Goal: Task Accomplishment & Management: Complete application form

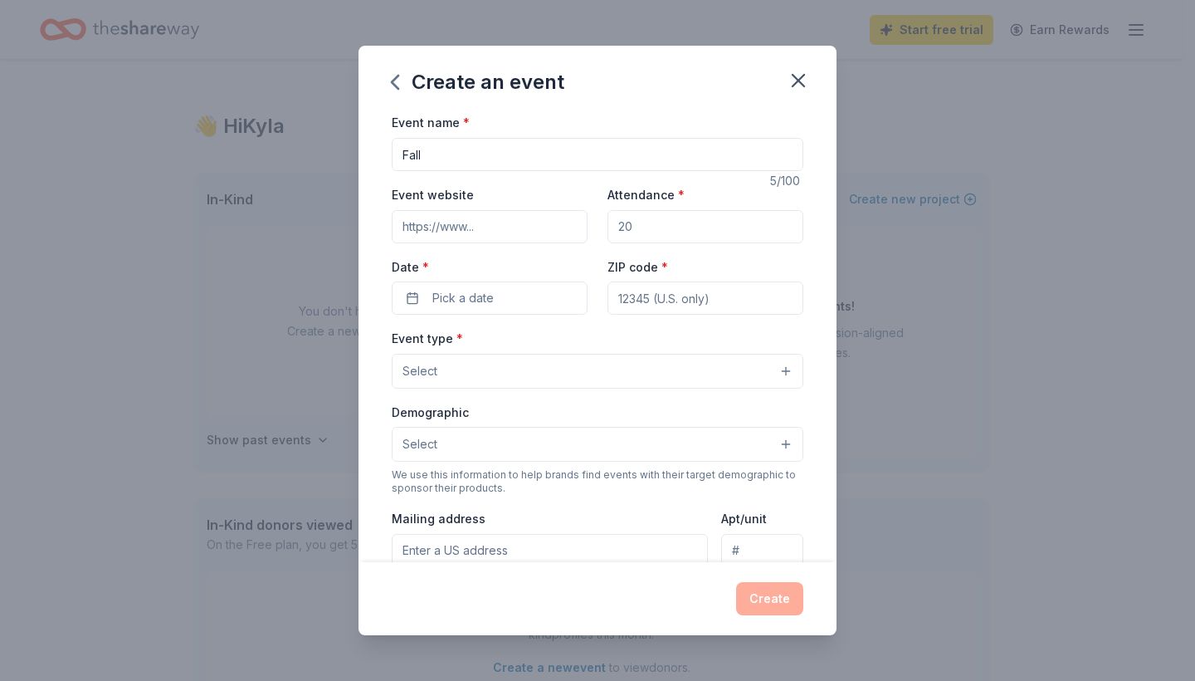
scroll to position [2, 0]
type input "Fall Fundraiser"
click at [665, 233] on input "Attendance *" at bounding box center [706, 226] width 196 height 33
type input "2"
type input "250"
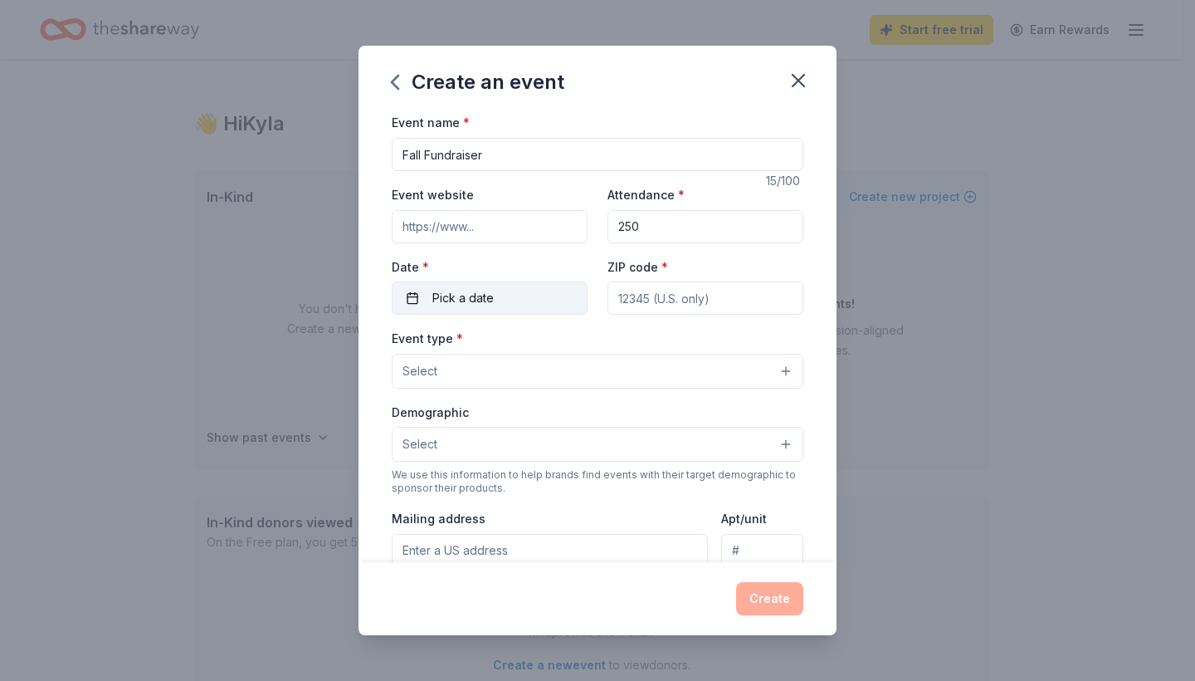
click at [516, 285] on button "Pick a date" at bounding box center [490, 297] width 196 height 33
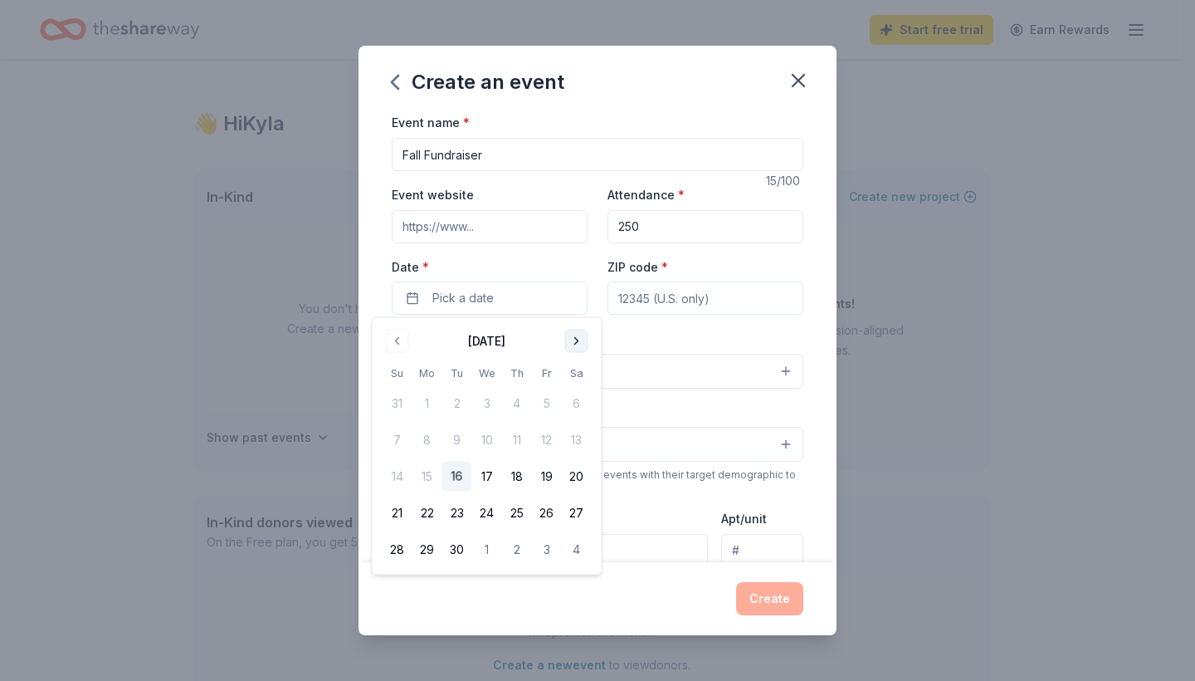
click at [582, 344] on button "Go to next month" at bounding box center [576, 341] width 23 height 23
click at [545, 477] on button "14" at bounding box center [547, 476] width 30 height 30
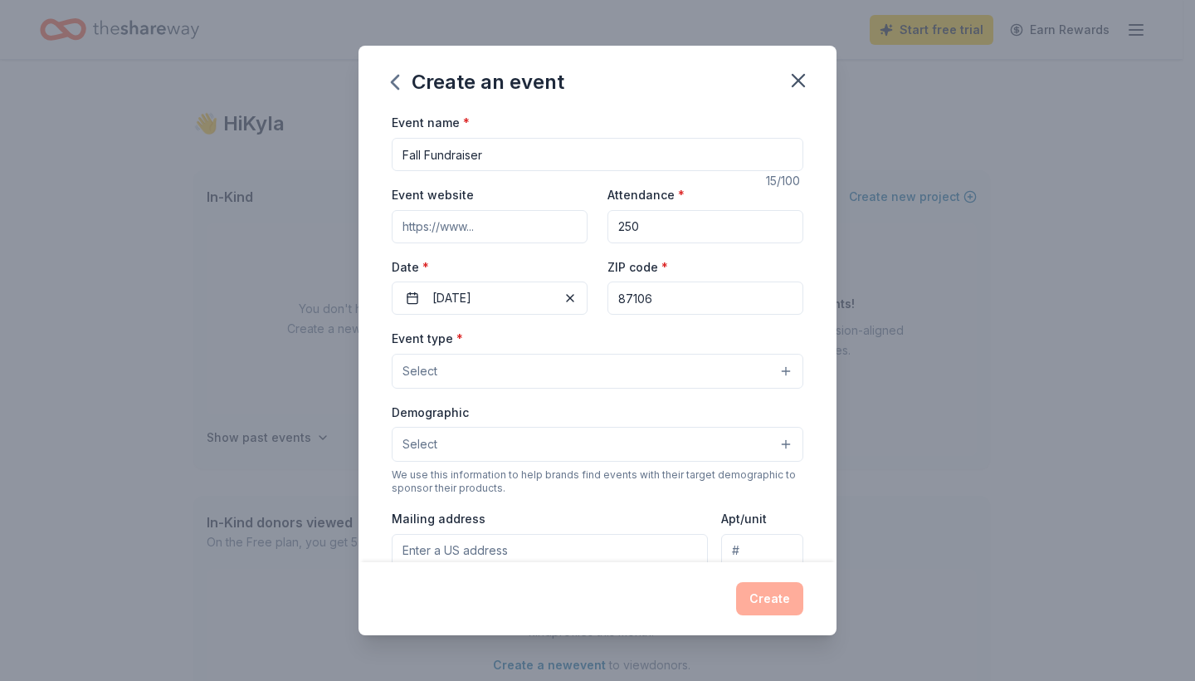
type input "87106"
click at [687, 378] on button "Select" at bounding box center [598, 371] width 412 height 35
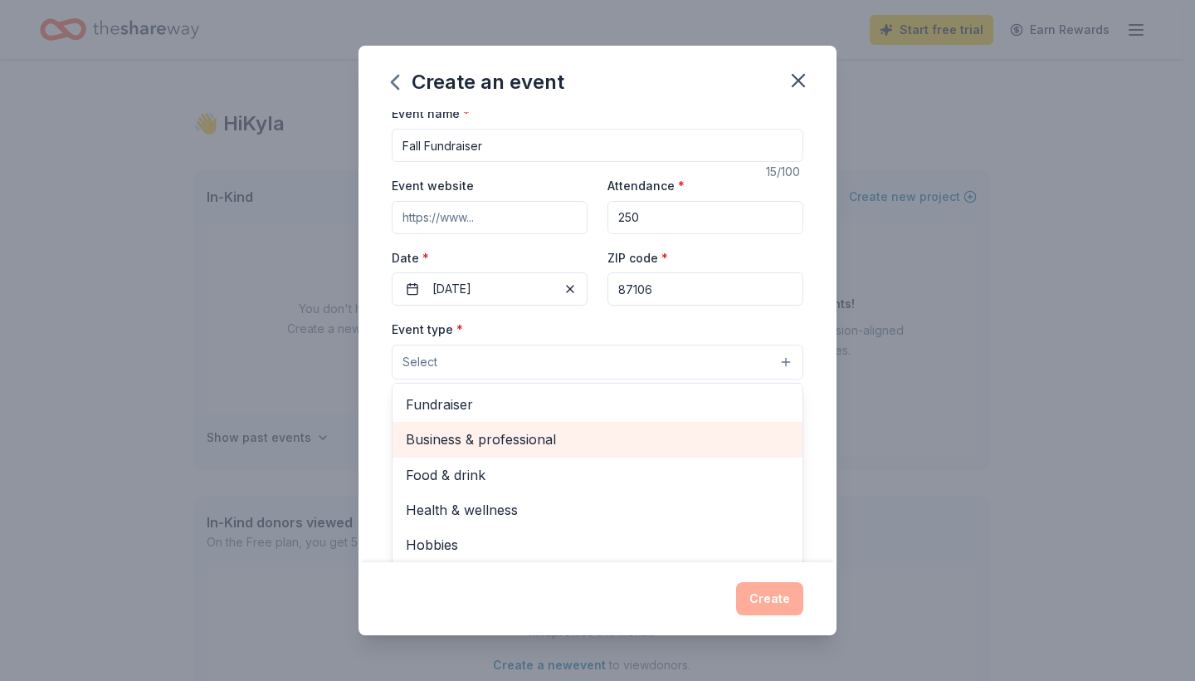
scroll to position [7, 0]
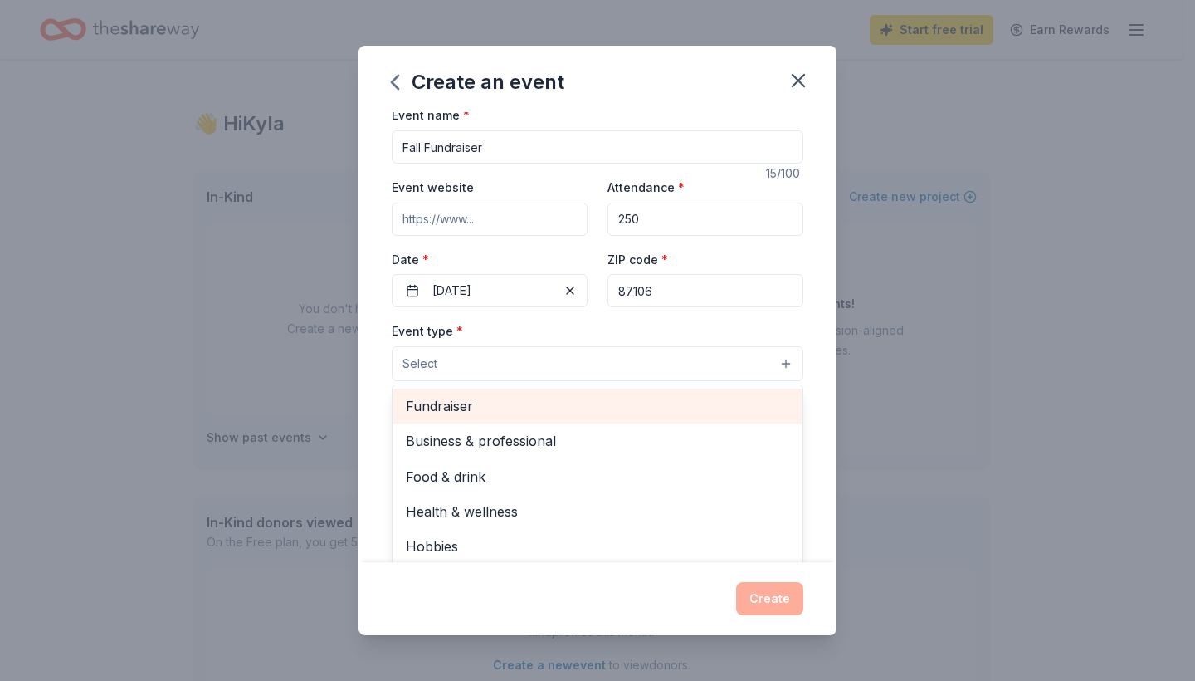
click at [692, 396] on span "Fundraiser" at bounding box center [597, 406] width 383 height 22
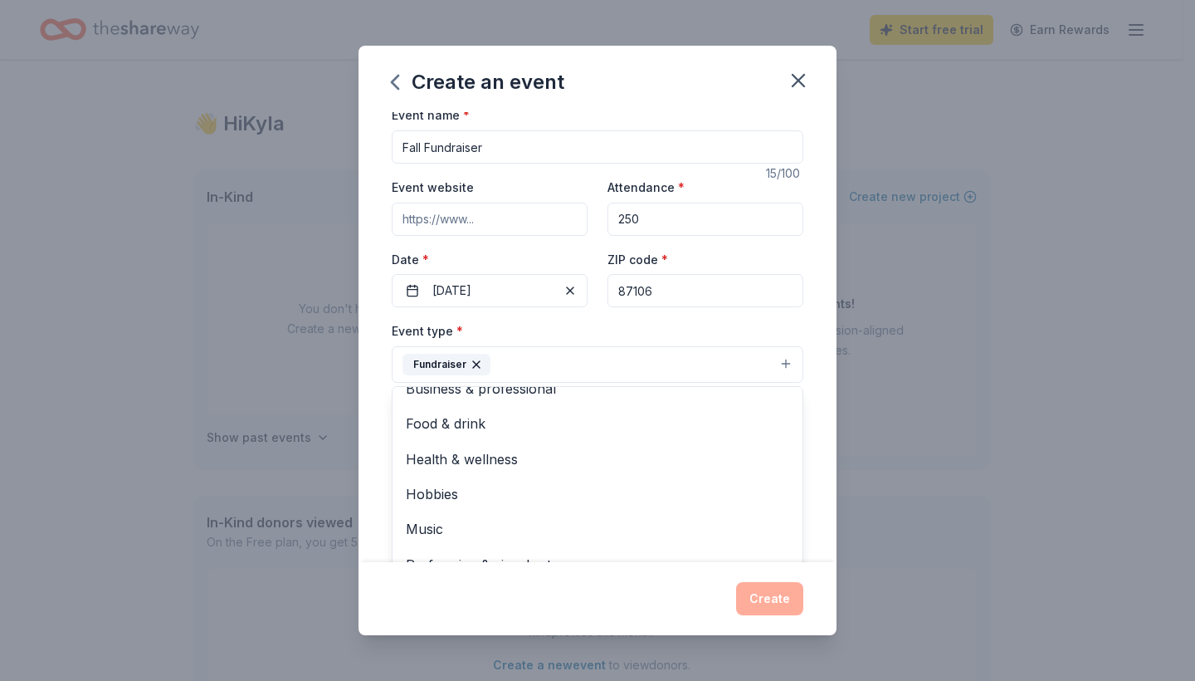
scroll to position [18, 0]
click at [809, 442] on div "Event name * Fall Fundraiser 15 /100 Event website Attendance * 250 Date * [DAT…" at bounding box center [598, 336] width 478 height 449
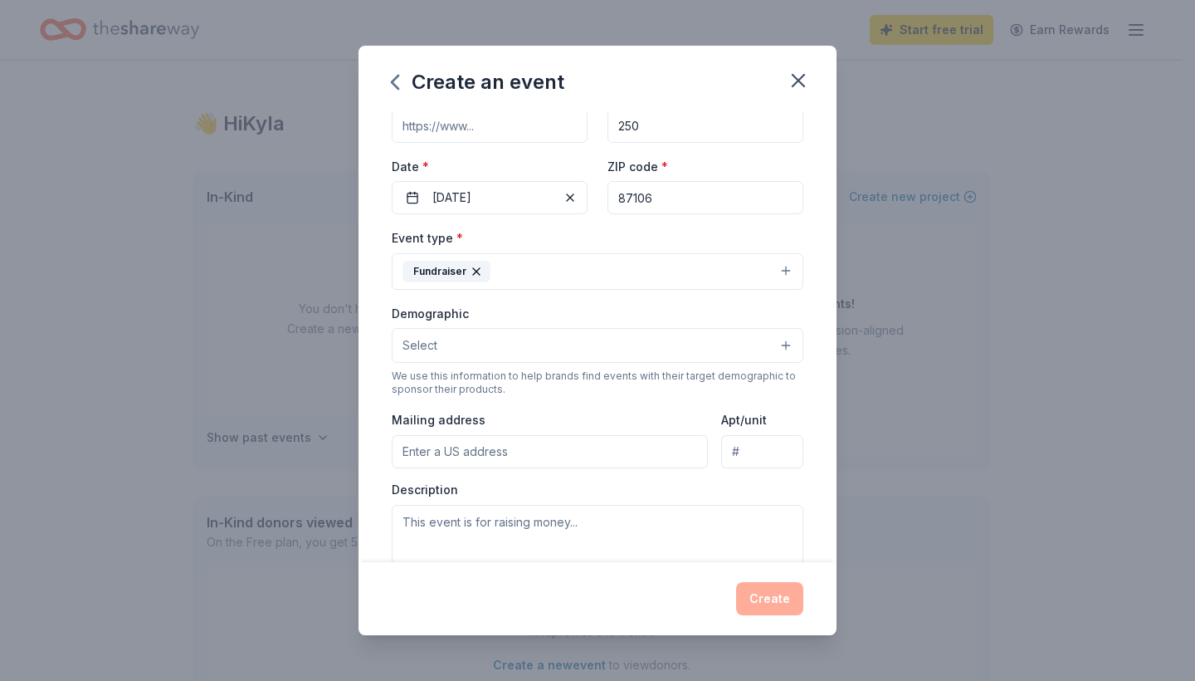
scroll to position [115, 0]
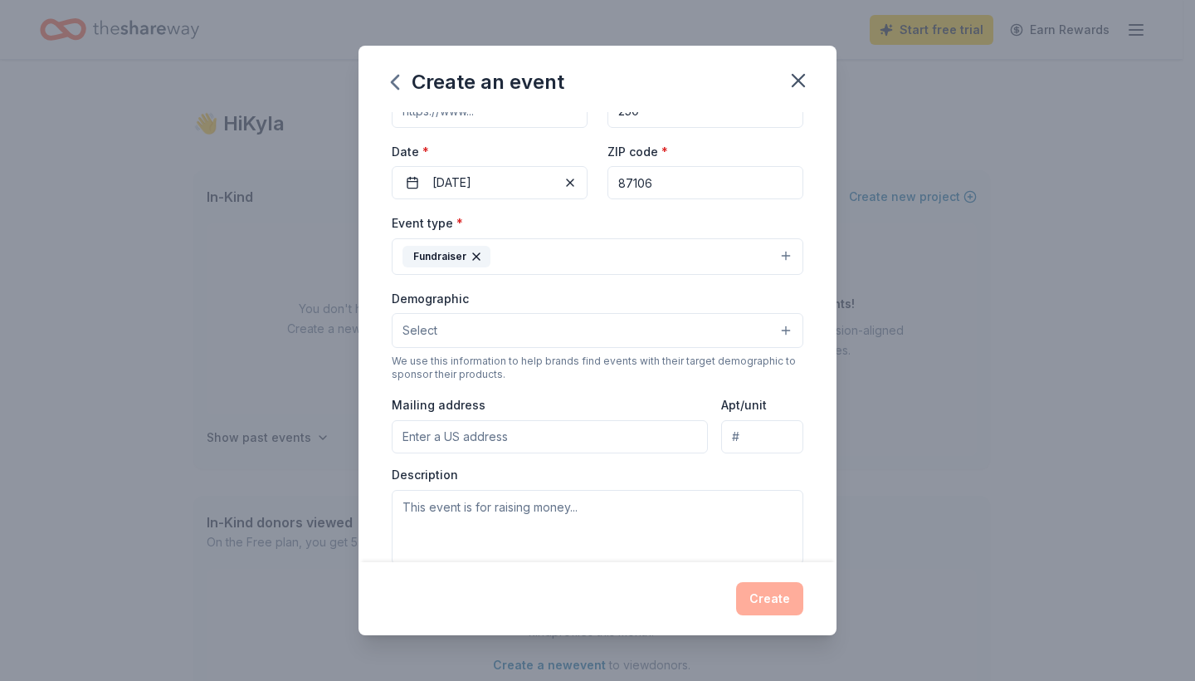
click at [726, 335] on button "Select" at bounding box center [598, 330] width 412 height 35
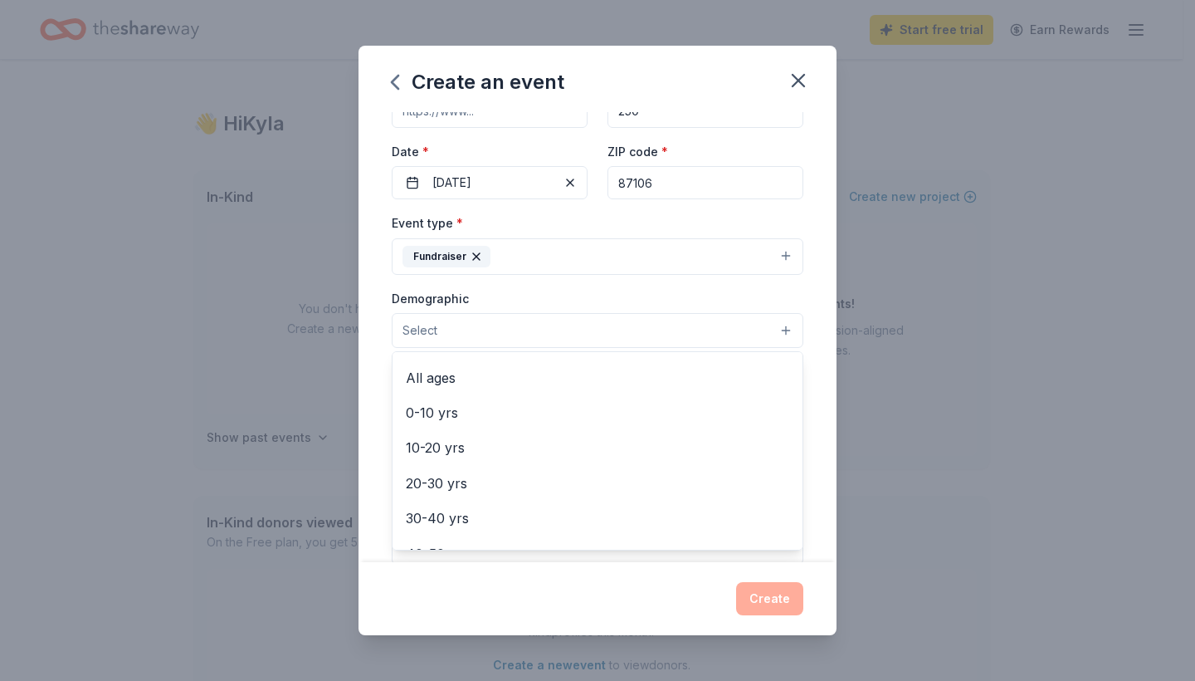
scroll to position [103, 0]
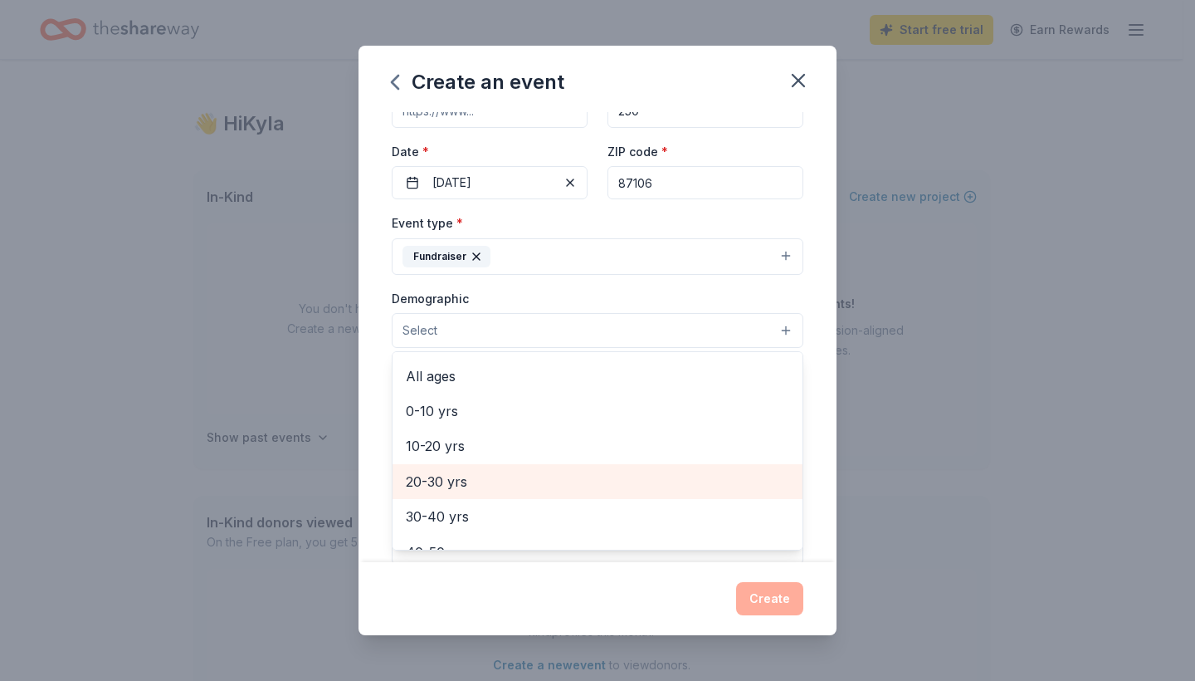
click at [658, 471] on span "20-30 yrs" at bounding box center [597, 482] width 383 height 22
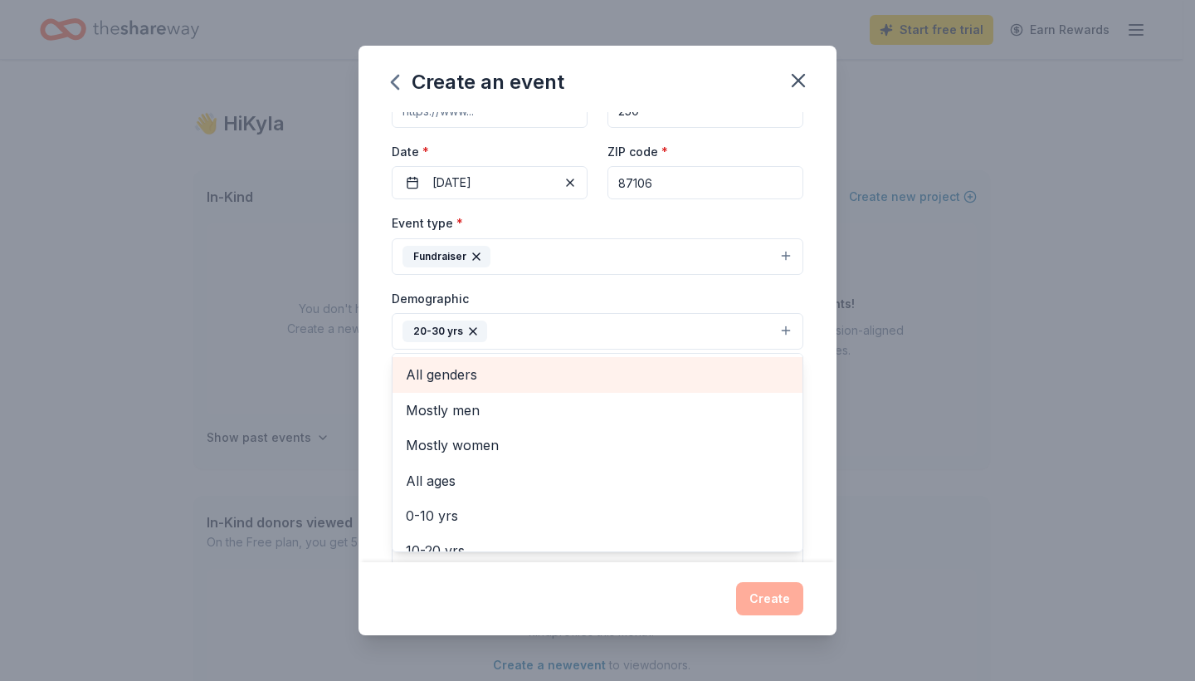
scroll to position [0, 0]
click at [671, 372] on span "All genders" at bounding box center [597, 375] width 383 height 22
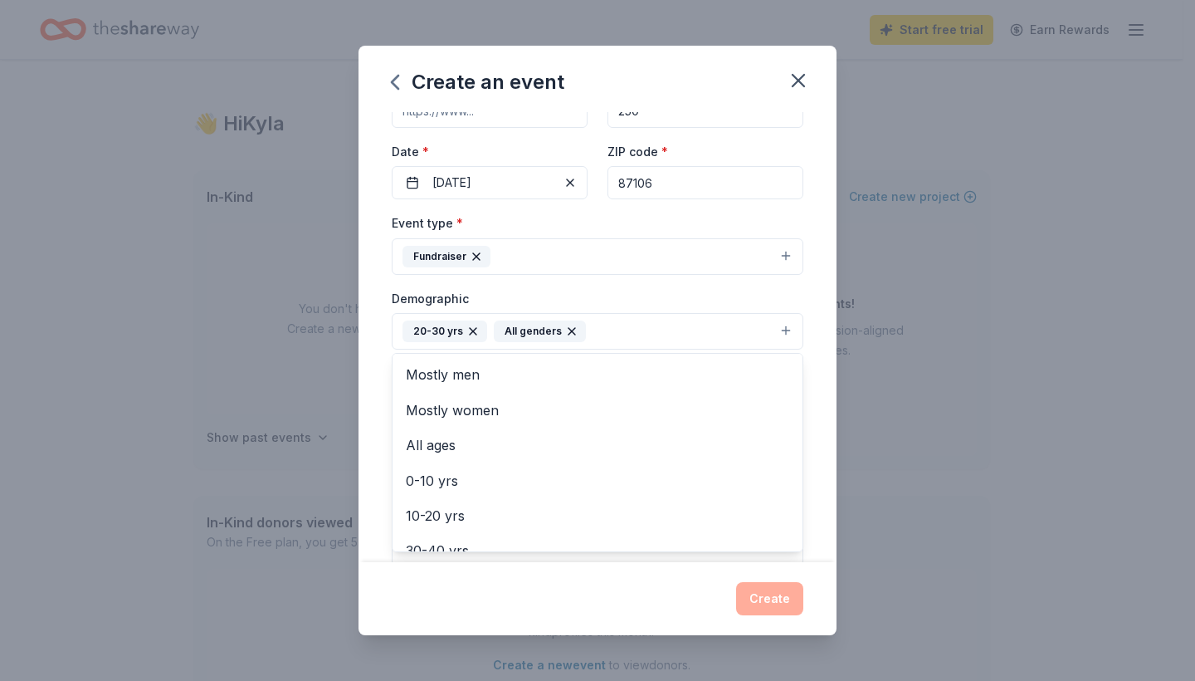
click at [792, 281] on div "Event name * Fall Fundraiser 15 /100 Event website Attendance * 250 Date * [DAT…" at bounding box center [598, 336] width 478 height 449
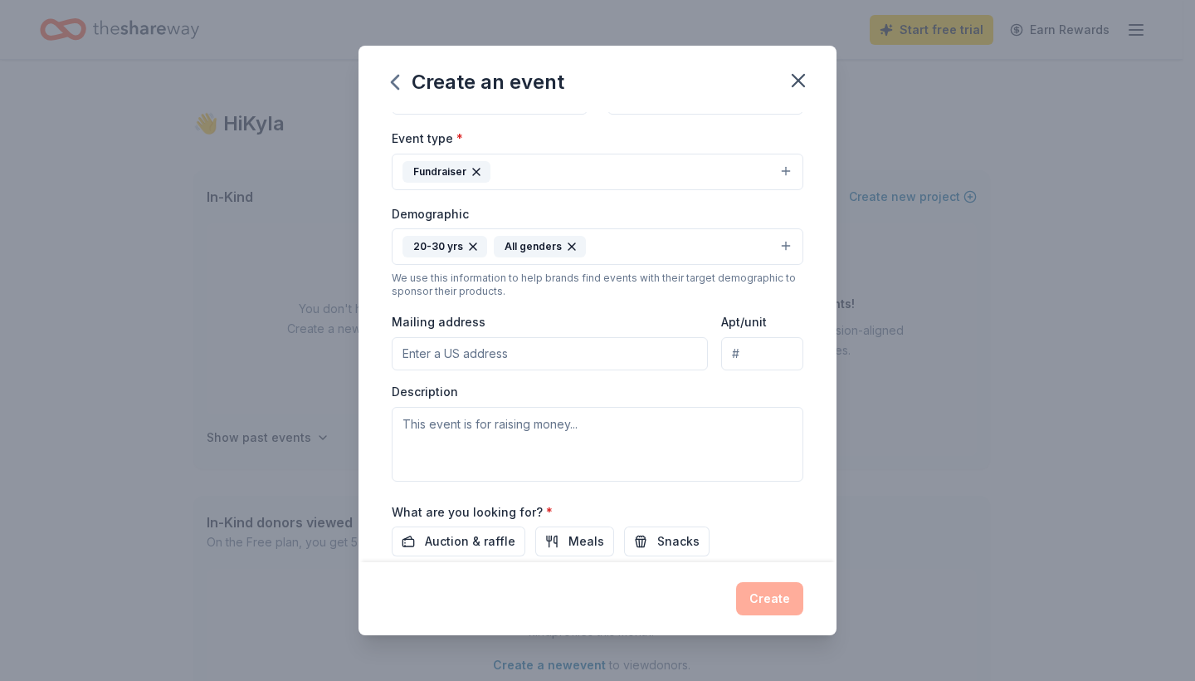
scroll to position [227, 0]
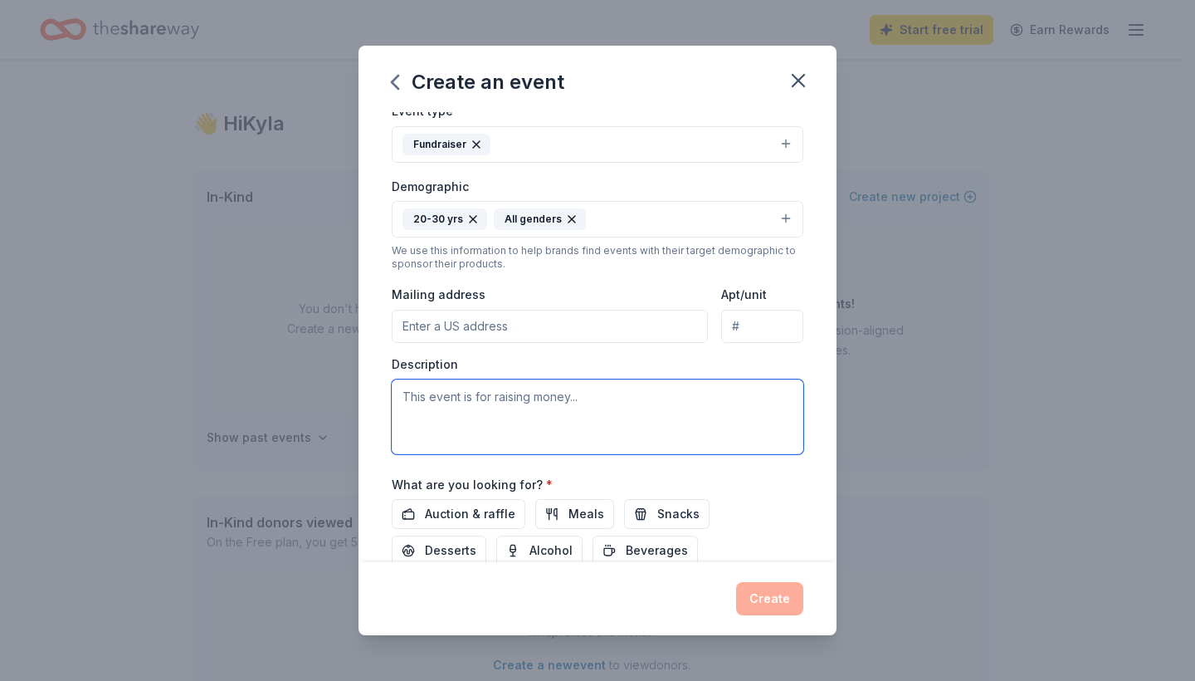
click at [688, 441] on textarea at bounding box center [598, 416] width 412 height 75
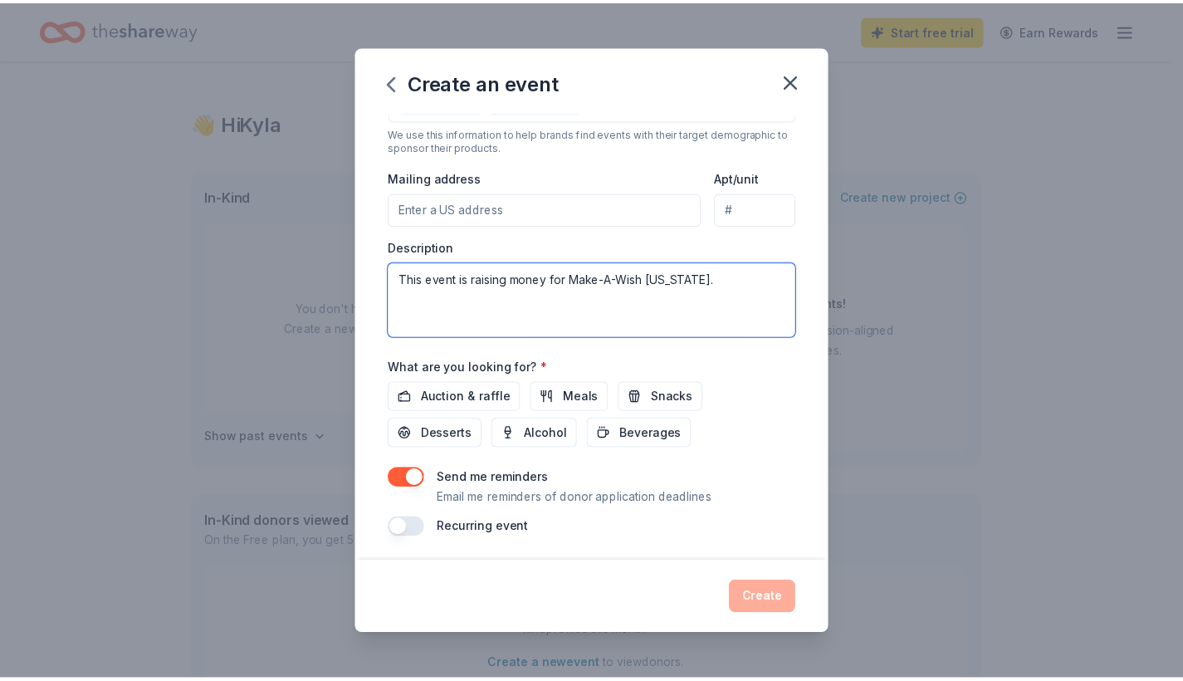
scroll to position [344, 0]
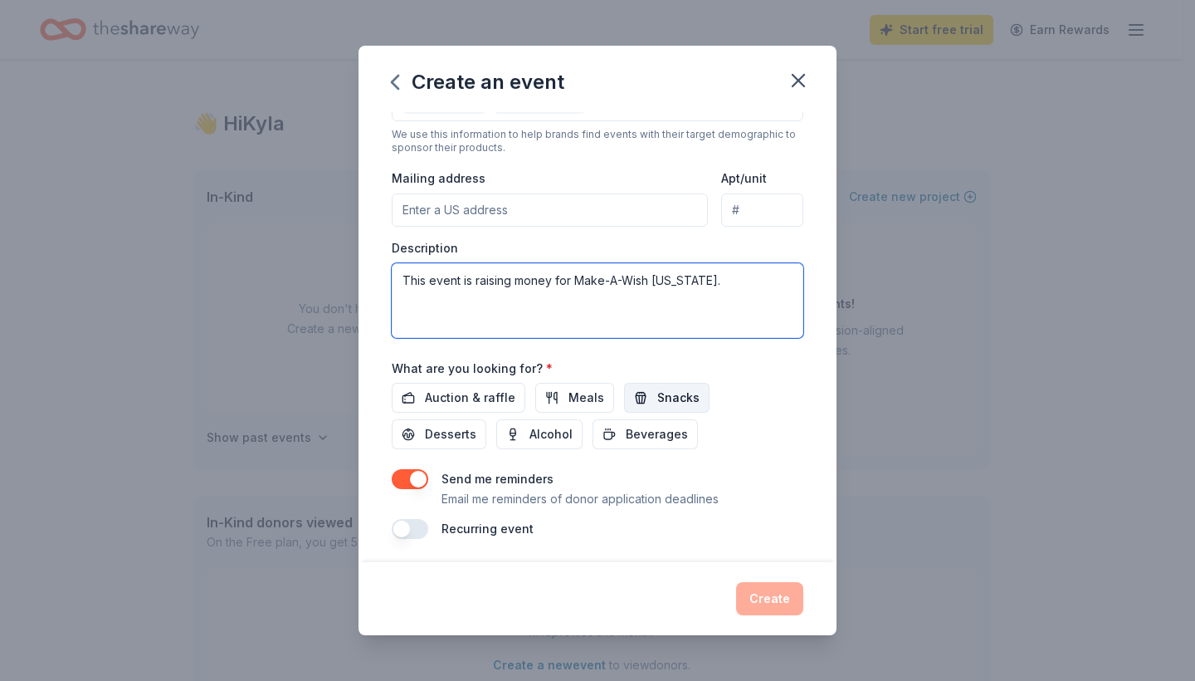
type textarea "This event is raising money for Make-A-Wish [US_STATE]."
click at [662, 388] on span "Snacks" at bounding box center [678, 398] width 42 height 20
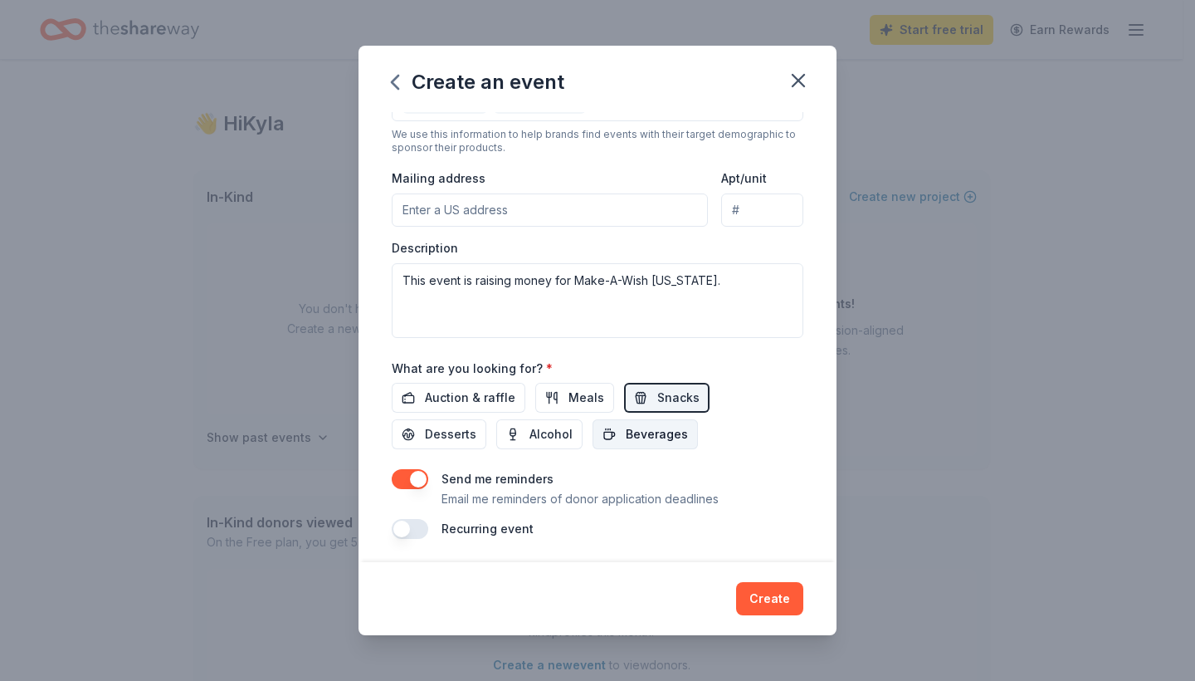
click at [626, 437] on span "Beverages" at bounding box center [657, 434] width 62 height 20
click at [474, 405] on button "Auction & raffle" at bounding box center [459, 398] width 134 height 30
click at [419, 475] on button "button" at bounding box center [410, 479] width 37 height 20
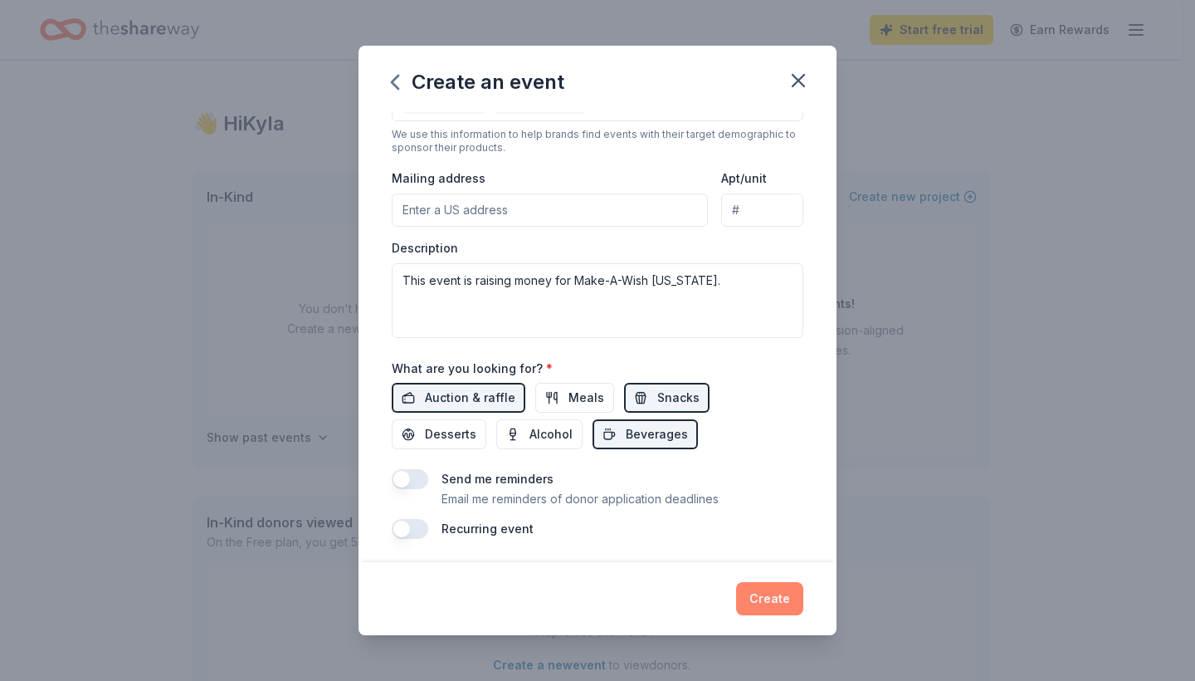
click at [753, 612] on button "Create" at bounding box center [769, 598] width 67 height 33
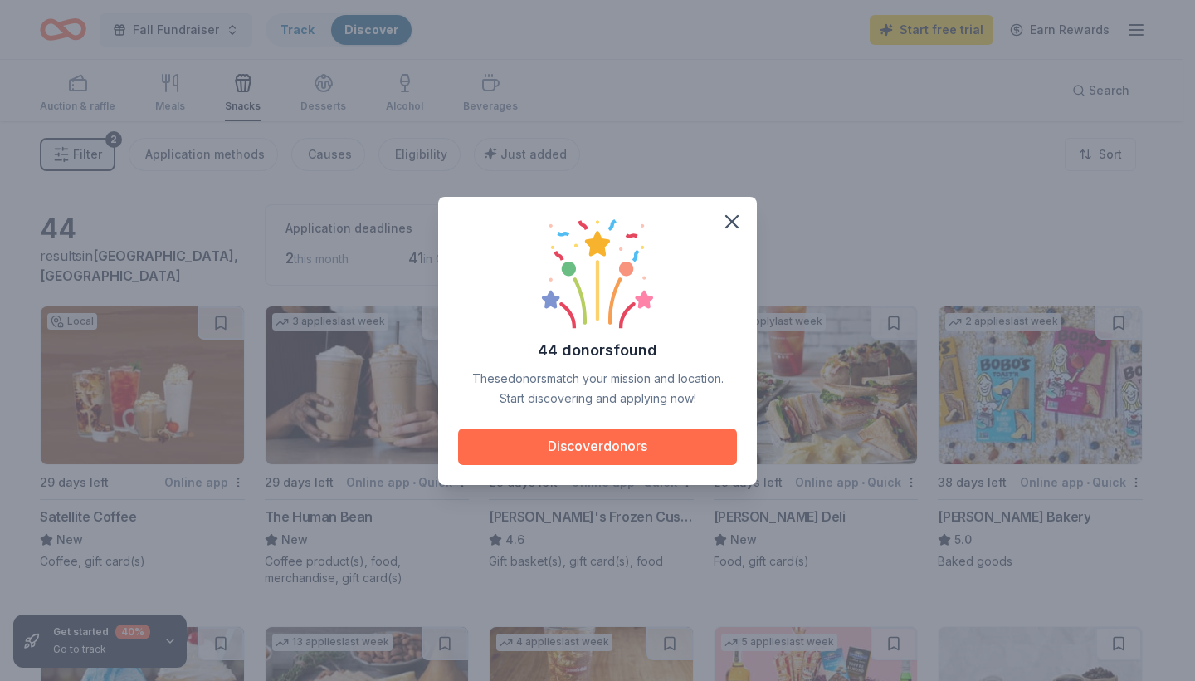
click at [661, 455] on button "Discover donors" at bounding box center [597, 446] width 279 height 37
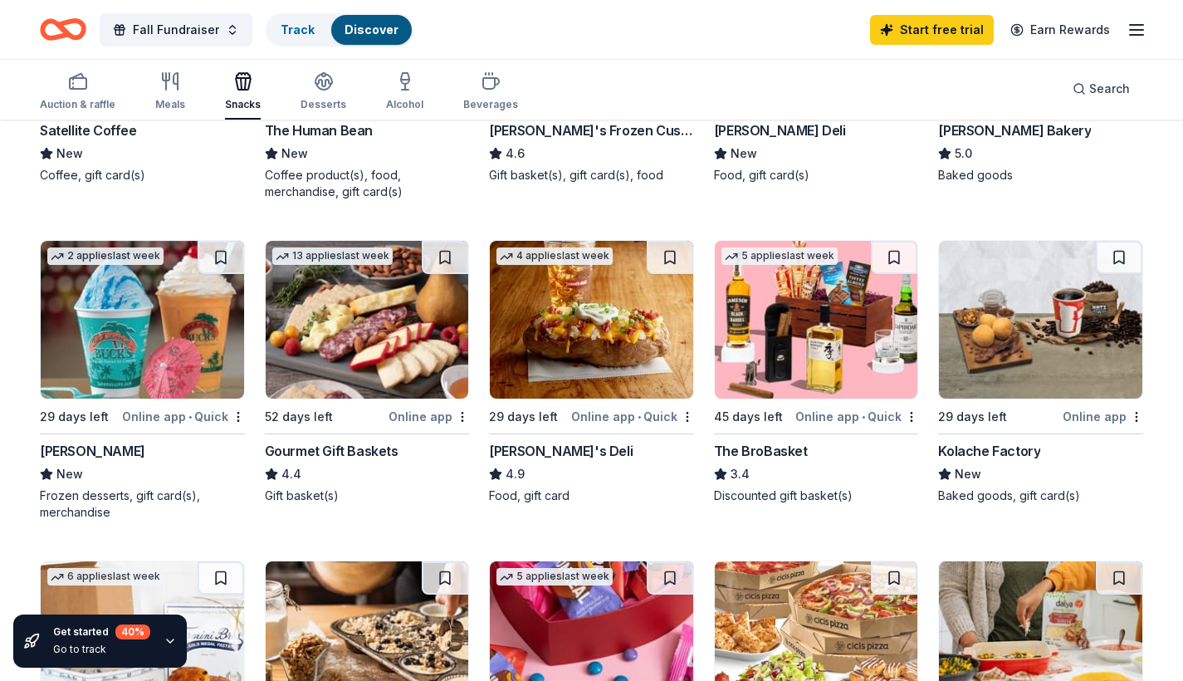
scroll to position [427, 0]
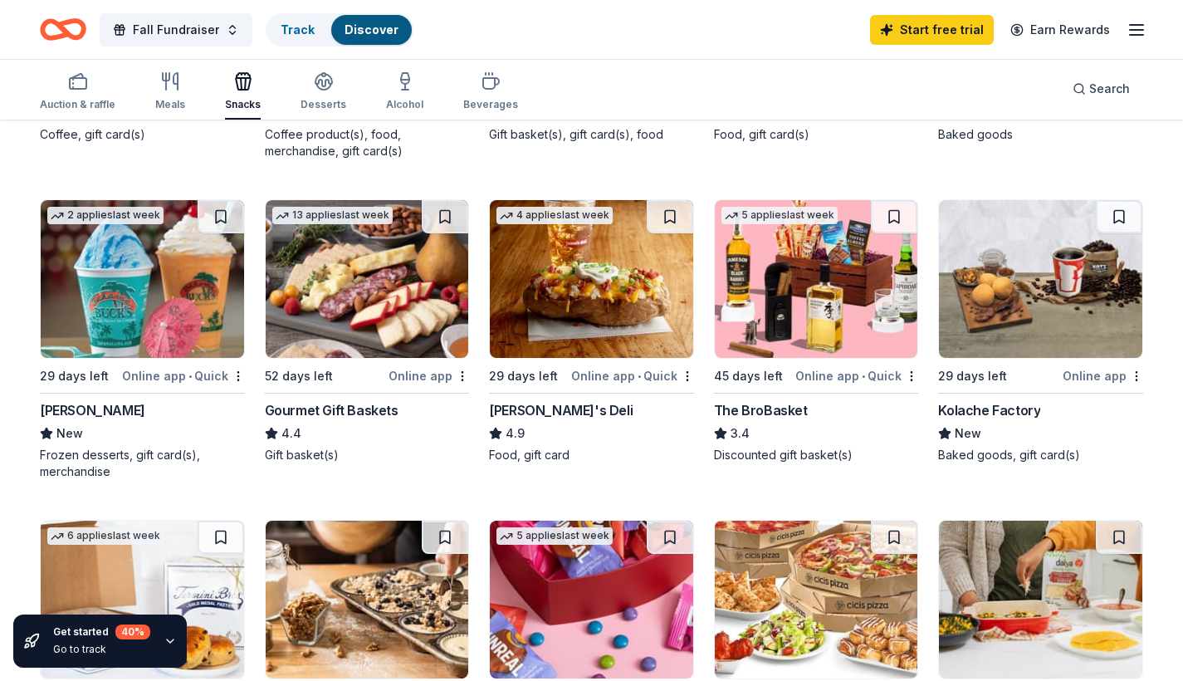
click at [1133, 31] on icon "button" at bounding box center [1136, 30] width 20 height 20
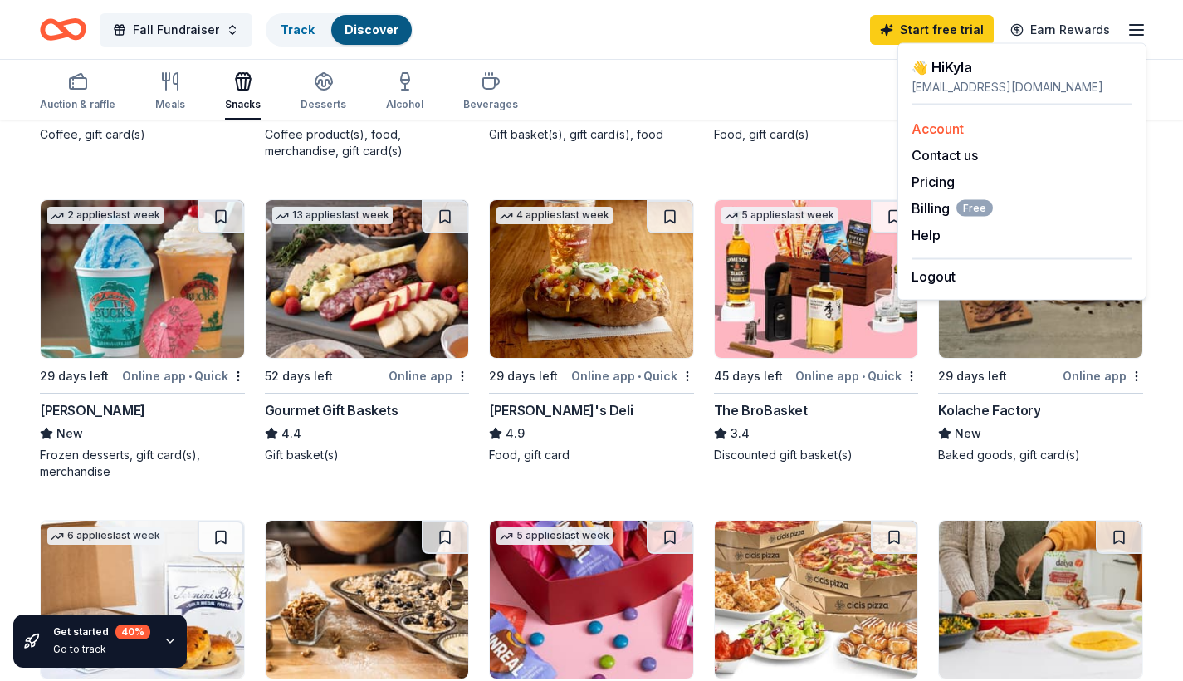
click at [944, 124] on link "Account" at bounding box center [937, 128] width 52 height 17
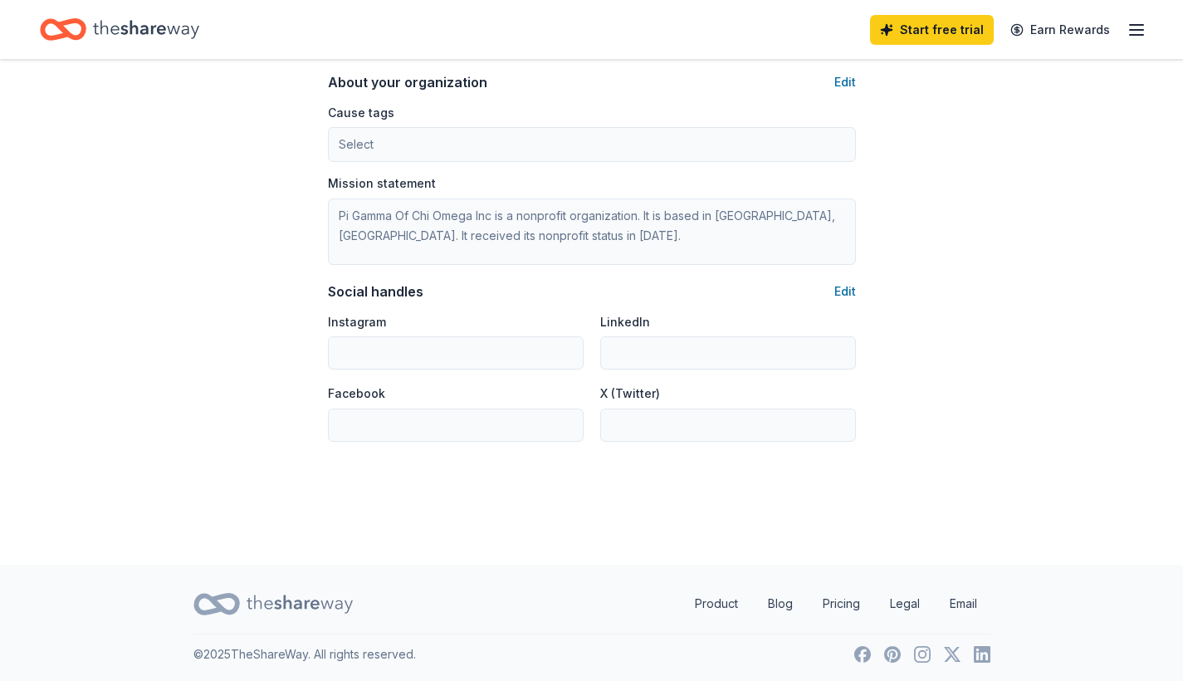
scroll to position [975, 0]
